Goal: Task Accomplishment & Management: Use online tool/utility

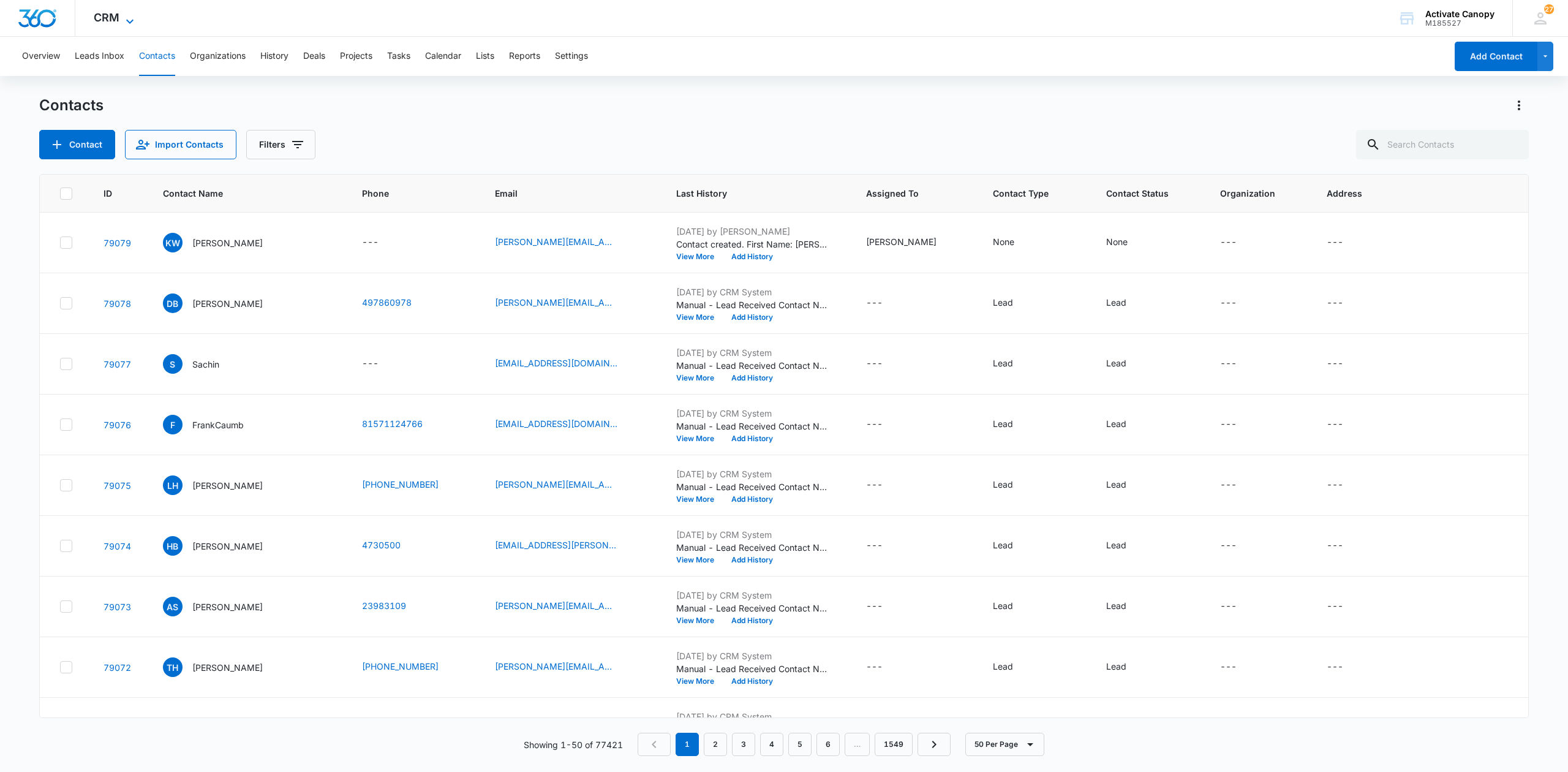
click at [110, 17] on span "CRM" at bounding box center [107, 18] width 26 height 13
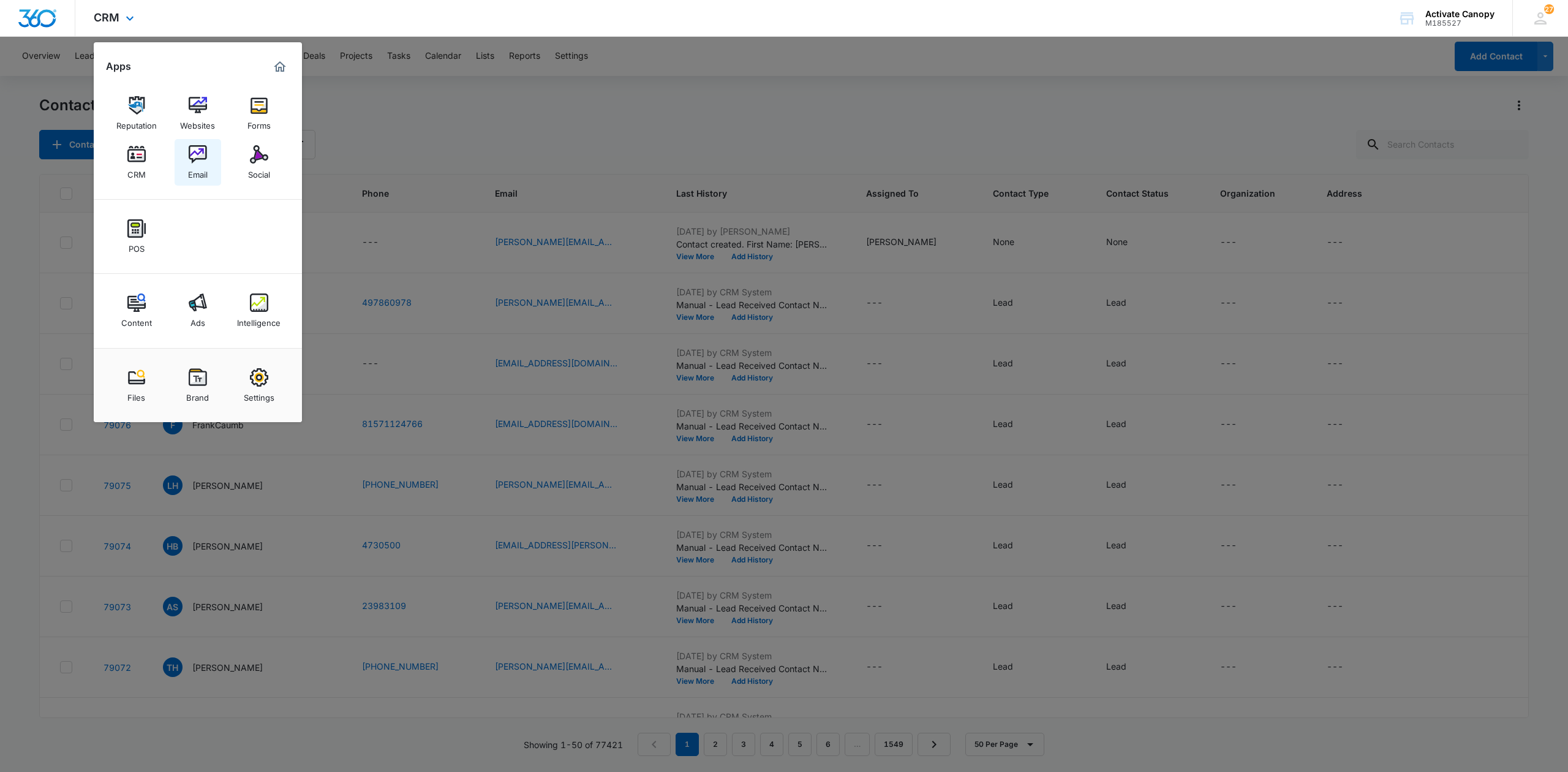
click at [192, 153] on img at bounding box center [198, 154] width 18 height 18
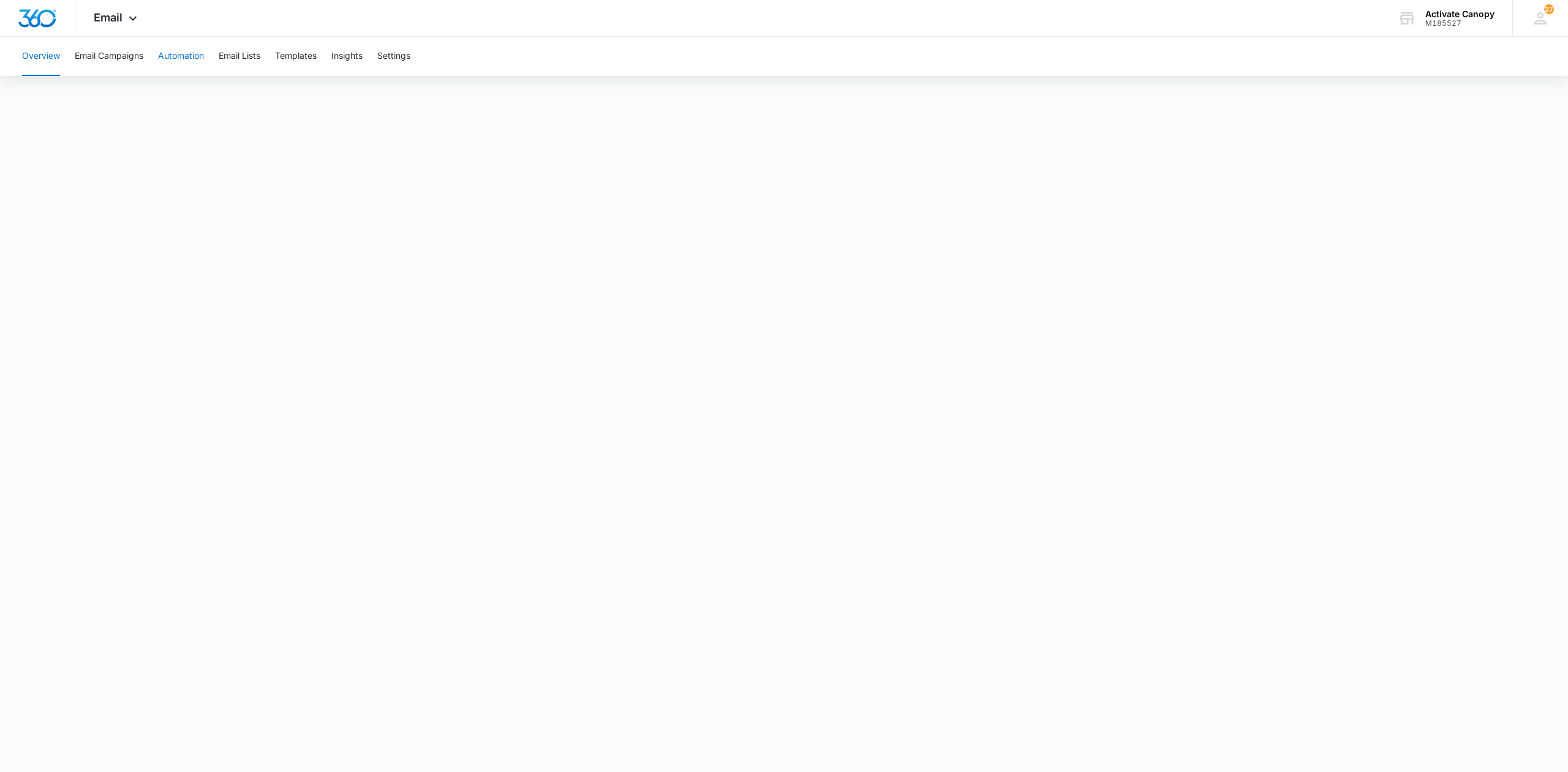
click at [182, 58] on button "Automation" at bounding box center [181, 56] width 46 height 39
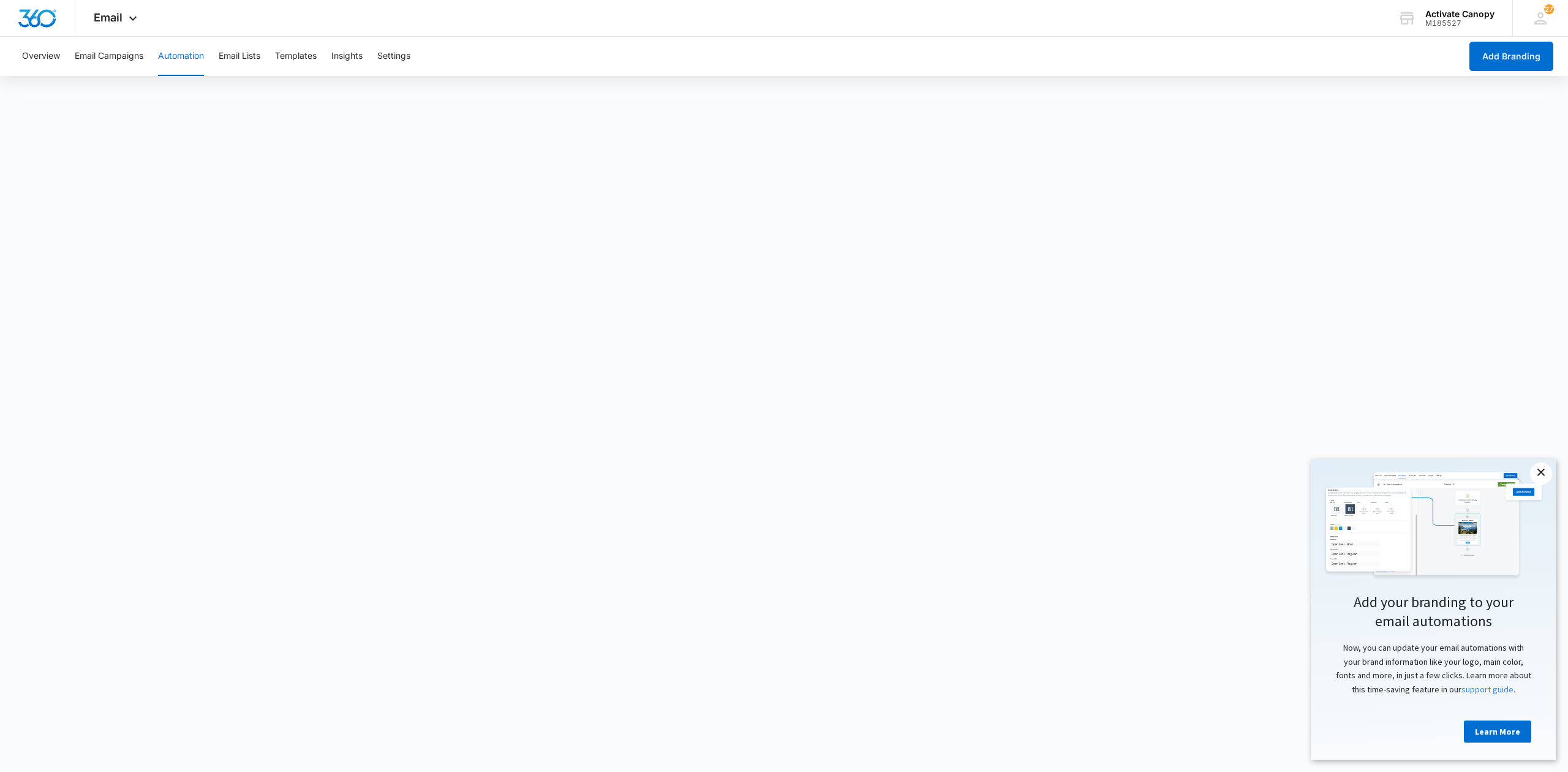
click at [1538, 470] on link "×" at bounding box center [1541, 474] width 22 height 22
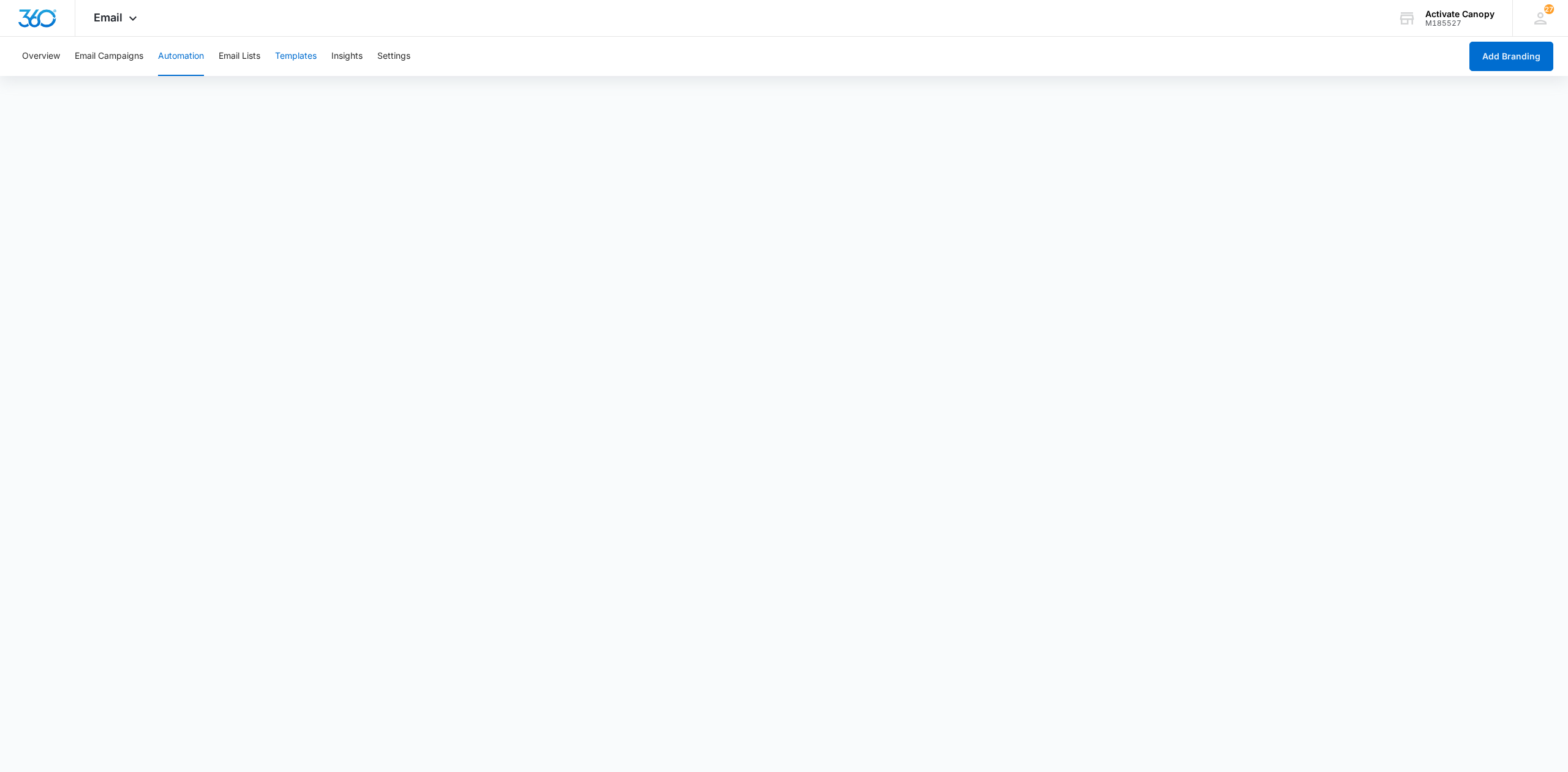
click at [292, 60] on button "Templates" at bounding box center [296, 56] width 42 height 39
